Goal: Complete application form: Complete application form

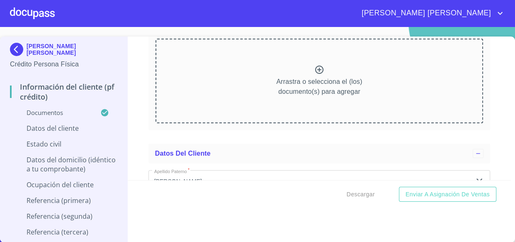
scroll to position [2401, 0]
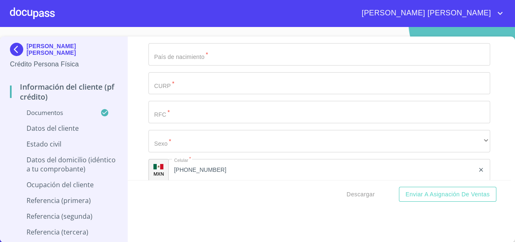
scroll to position [2892, 0]
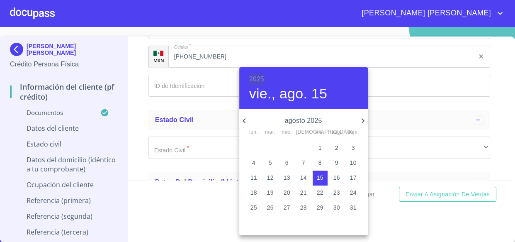
click at [263, 79] on h6 "2025" at bounding box center [256, 79] width 15 height 12
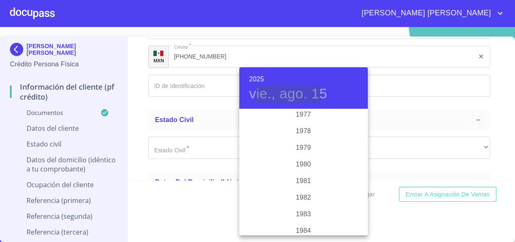
scroll to position [855, 0]
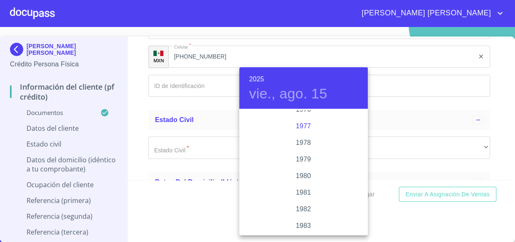
click at [303, 124] on div "1977" at bounding box center [303, 126] width 129 height 17
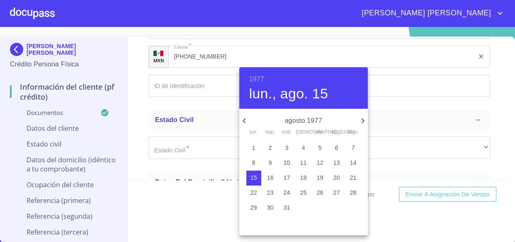
click at [332, 177] on span "20" at bounding box center [337, 177] width 15 height 8
type input "20 de ago. de 1977"
click at [174, 93] on div at bounding box center [257, 121] width 515 height 242
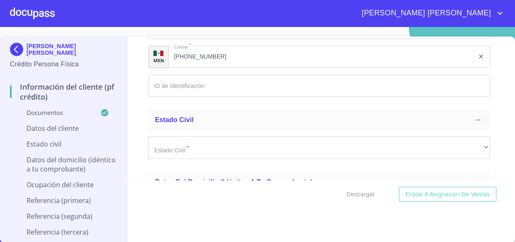
click at [174, 93] on div "1977 sáb., ago. 20 agosto 1977 lun. mar. mié. jue. vie. sáb. dom. 1 2 3 4 5 6 7…" at bounding box center [257, 121] width 515 height 242
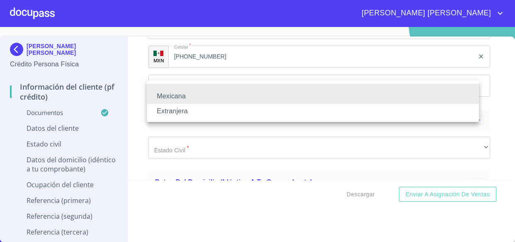
click at [176, 93] on li "Mexicana" at bounding box center [313, 96] width 332 height 15
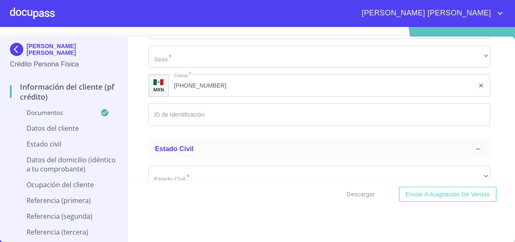
type input "[GEOGRAPHIC_DATA]"
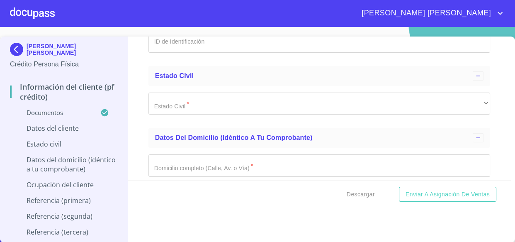
scroll to position [2967, 0]
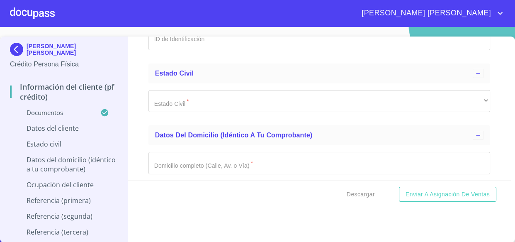
paste input "OEFD770820MSRRRN02"
type input "OEFD770820MSRRRN02"
paste input "OEFD7708206V9"
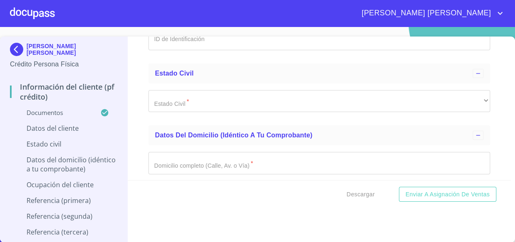
type input "OEFD7708206V9"
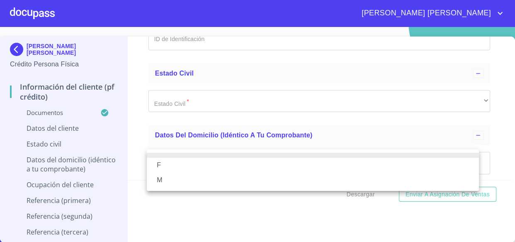
click at [160, 166] on li "F" at bounding box center [313, 165] width 332 height 15
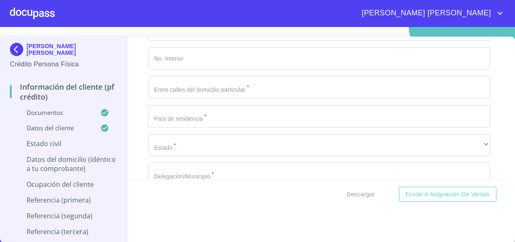
scroll to position [3118, 0]
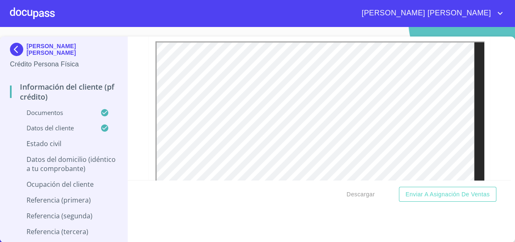
scroll to position [0, 0]
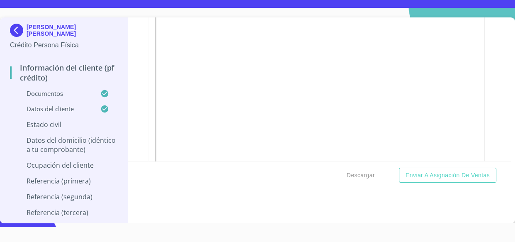
scroll to position [891, 0]
type input "1440944840"
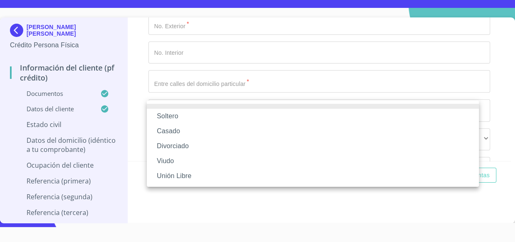
click at [172, 127] on li "Casado" at bounding box center [313, 131] width 332 height 15
